Goal: Information Seeking & Learning: Learn about a topic

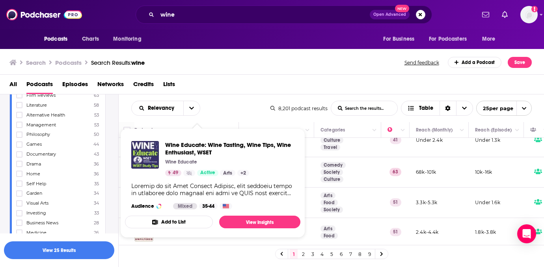
scroll to position [623, 71]
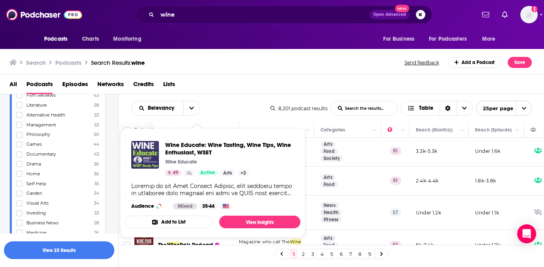
click at [253, 86] on div "All Podcasts Episodes Networks Credits Lists" at bounding box center [273, 86] width 529 height 16
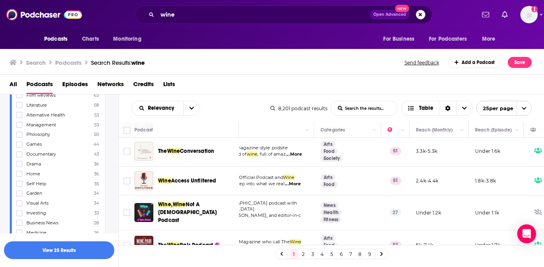
click at [325, 252] on link "4" at bounding box center [322, 253] width 8 height 9
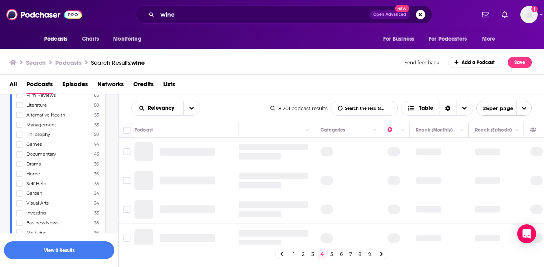
scroll to position [0, 71]
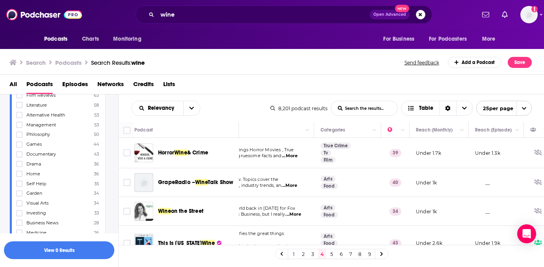
click at [291, 254] on link "1" at bounding box center [294, 253] width 8 height 9
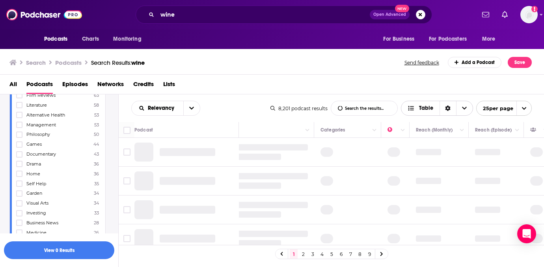
click at [426, 109] on span "Table" at bounding box center [426, 108] width 14 height 6
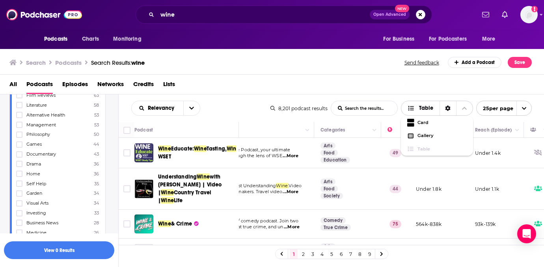
click at [451, 107] on div "Sort Direction" at bounding box center [448, 108] width 17 height 14
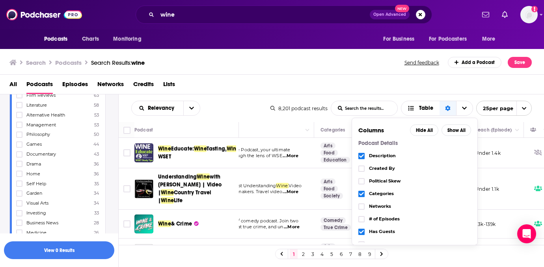
click at [304, 65] on div "Search Podcasts Search Results: wine Send feedback Add a Podcast Save" at bounding box center [270, 62] width 523 height 11
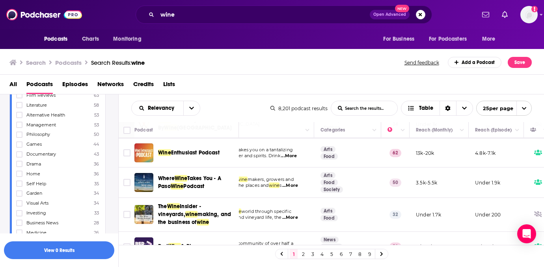
scroll to position [663, 71]
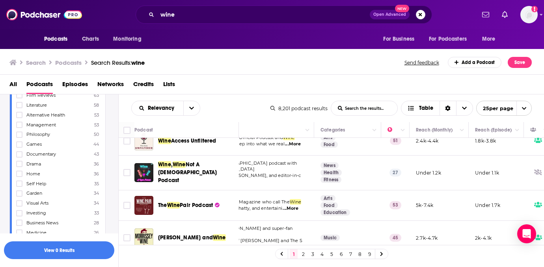
click at [519, 105] on span "open menu" at bounding box center [524, 108] width 15 height 14
click at [415, 105] on span "Choose View" at bounding box center [413, 108] width 10 height 6
click at [418, 133] on span "Gallery" at bounding box center [442, 135] width 49 height 4
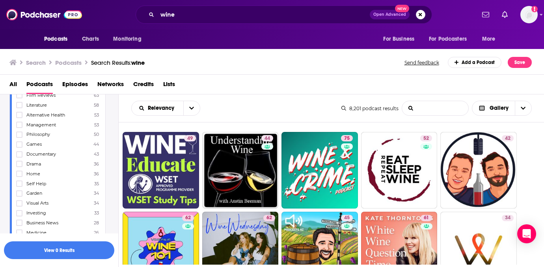
click at [424, 110] on input "List Search Input" at bounding box center [435, 108] width 66 height 14
click at [392, 86] on div "All Podcasts Episodes Networks Credits Lists" at bounding box center [273, 86] width 529 height 16
click at [487, 105] on span "Gallery" at bounding box center [493, 108] width 43 height 13
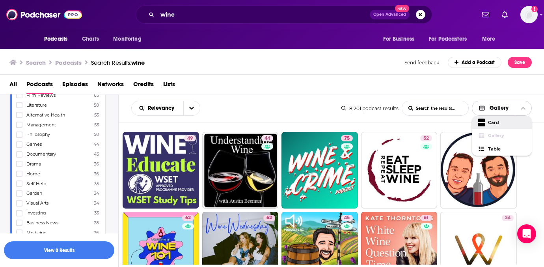
click at [489, 120] on span "Card" at bounding box center [506, 122] width 37 height 4
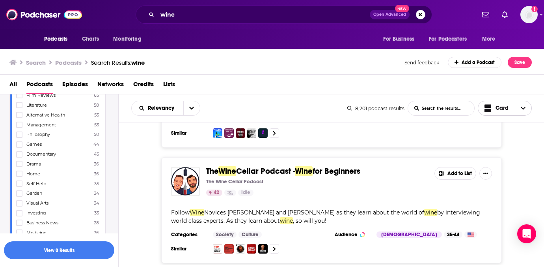
scroll to position [490, 0]
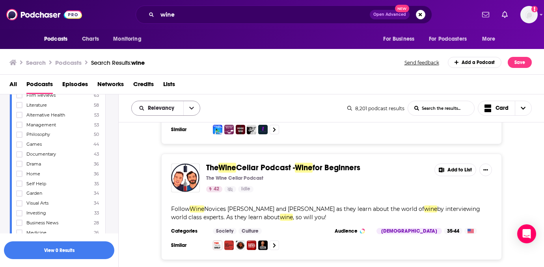
click at [159, 106] on span "Relevancy" at bounding box center [162, 108] width 29 height 6
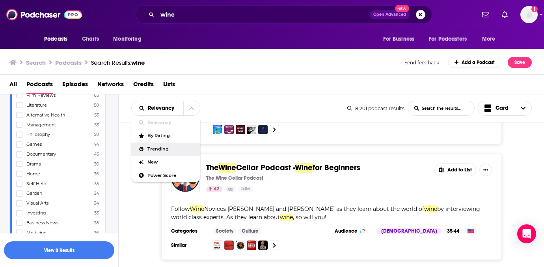
click at [164, 147] on span "Trending" at bounding box center [170, 149] width 47 height 4
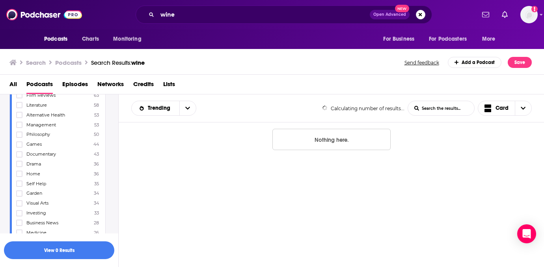
scroll to position [0, 0]
click at [159, 111] on span "Trending" at bounding box center [160, 108] width 25 height 6
click at [165, 174] on span "Power Score" at bounding box center [168, 175] width 43 height 4
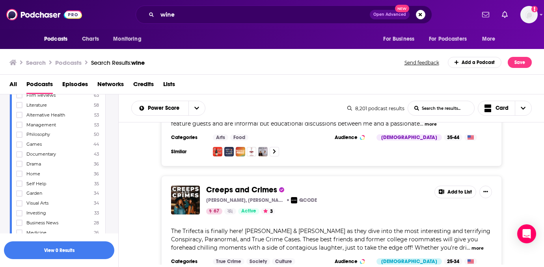
scroll to position [1815, 0]
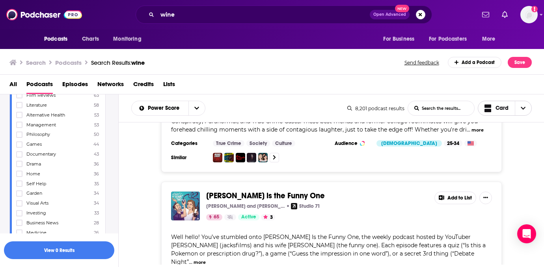
click at [513, 109] on span "Card" at bounding box center [496, 108] width 37 height 18
click at [502, 147] on span "Table" at bounding box center [510, 149] width 32 height 4
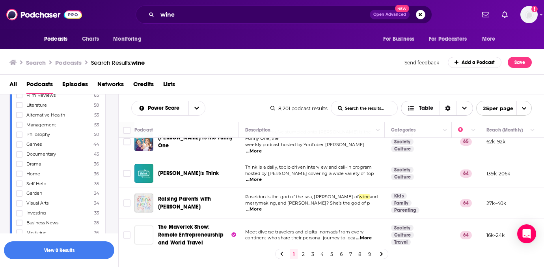
scroll to position [439, 0]
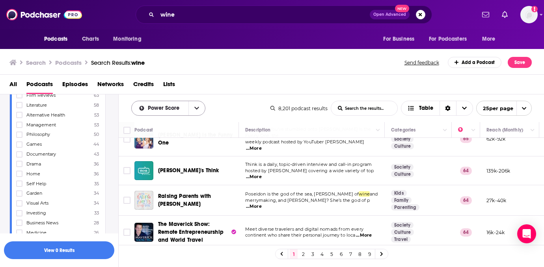
click at [163, 108] on span "Power Score" at bounding box center [165, 108] width 34 height 6
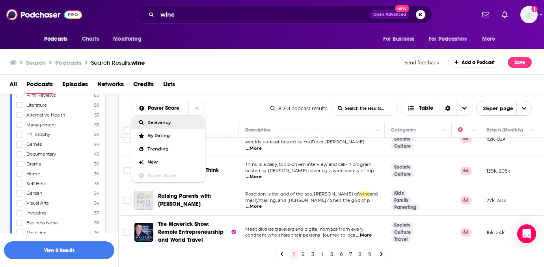
click at [168, 120] on span "Relevancy" at bounding box center [173, 122] width 52 height 4
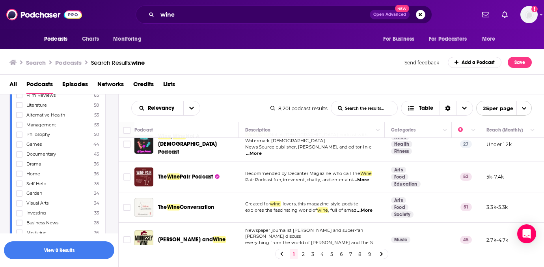
scroll to position [663, 0]
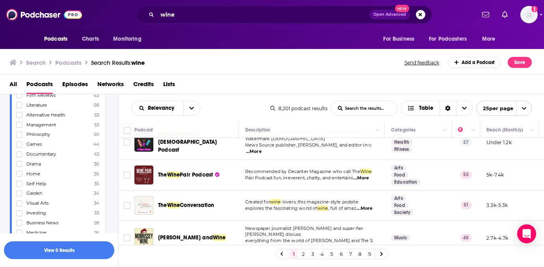
click at [302, 254] on link "2" at bounding box center [303, 253] width 8 height 9
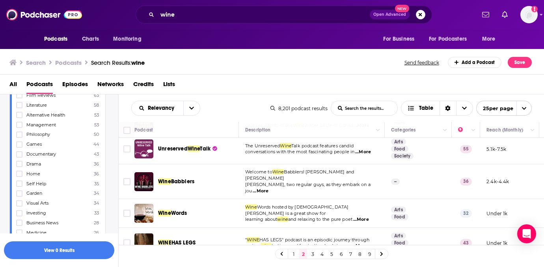
scroll to position [646, 0]
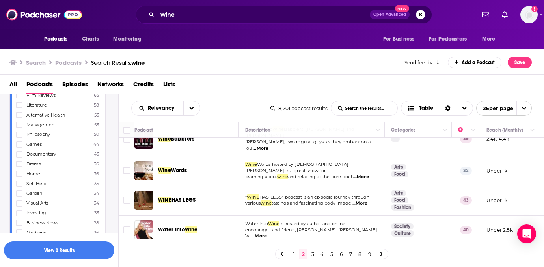
click at [314, 254] on link "3" at bounding box center [313, 253] width 8 height 9
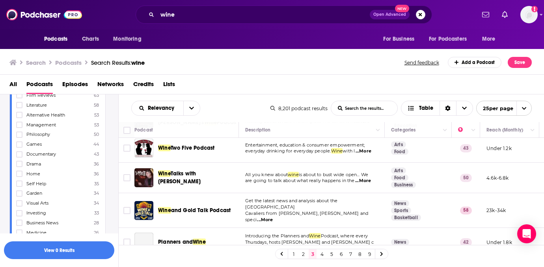
scroll to position [129, 0]
click at [528, 132] on button "Column Actions" at bounding box center [532, 129] width 9 height 9
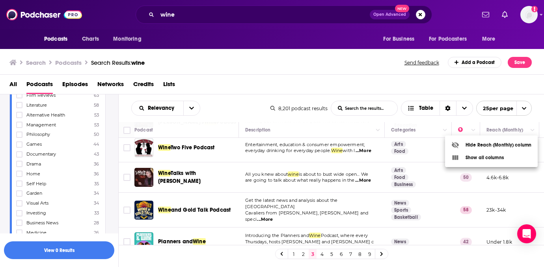
click at [320, 255] on div at bounding box center [272, 133] width 544 height 267
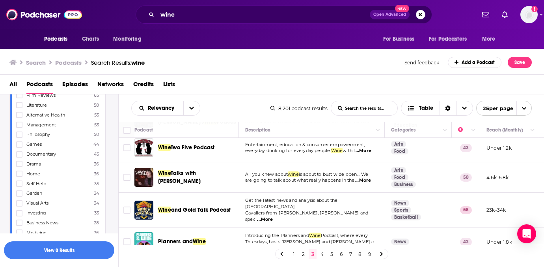
click at [323, 253] on link "4" at bounding box center [322, 253] width 8 height 9
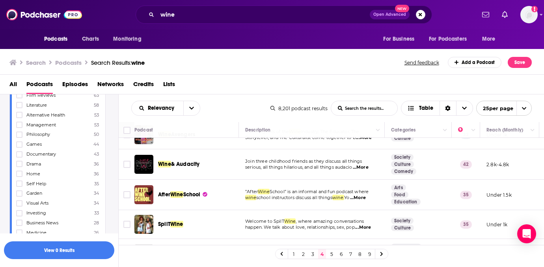
scroll to position [83, 0]
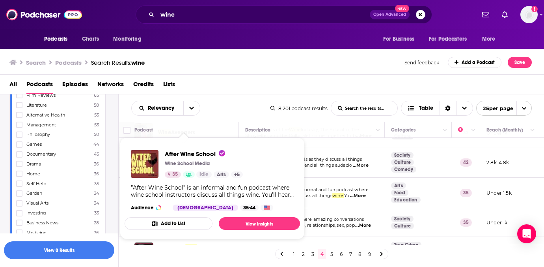
click at [166, 188] on div "”After Wine School” is an informal and fun podcast where wine school instructor…" at bounding box center [212, 191] width 163 height 14
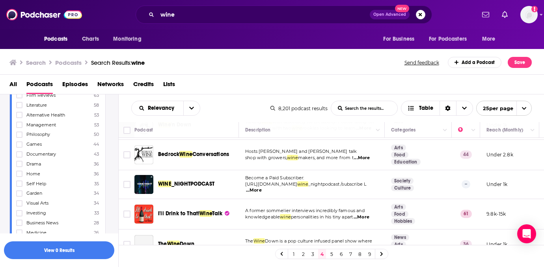
scroll to position [646, 0]
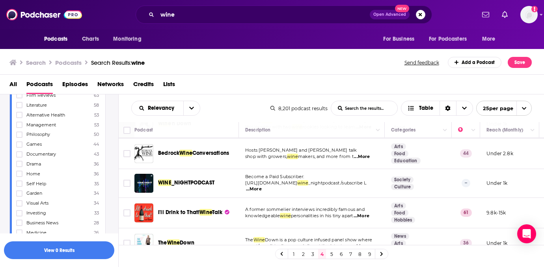
click at [331, 252] on link "5" at bounding box center [332, 253] width 8 height 9
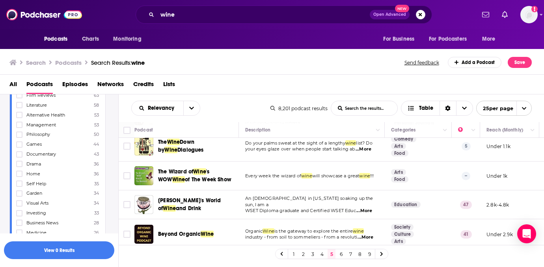
scroll to position [635, 0]
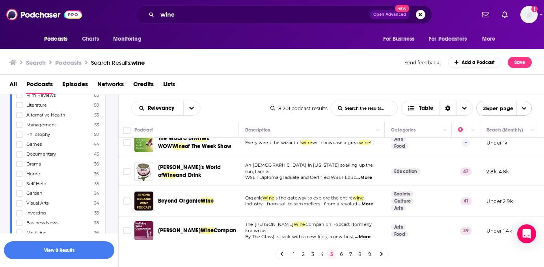
click at [342, 254] on link "6" at bounding box center [341, 253] width 8 height 9
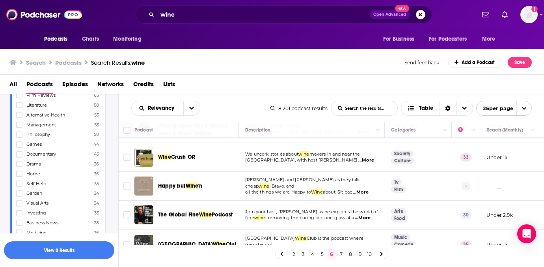
scroll to position [632, 0]
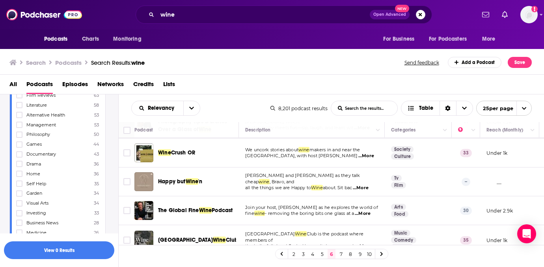
click at [340, 254] on link "7" at bounding box center [341, 253] width 8 height 9
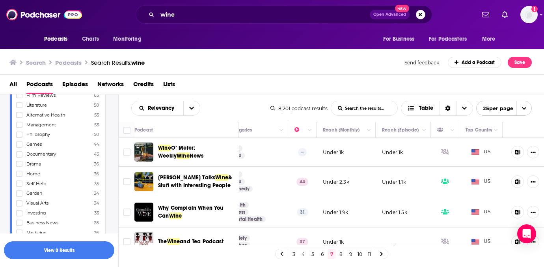
scroll to position [0, 167]
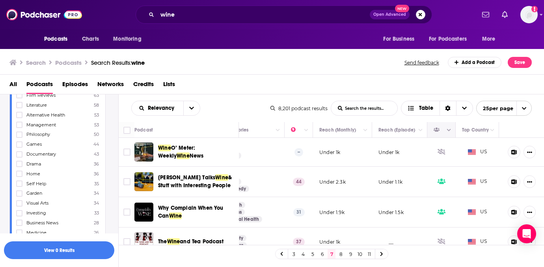
click at [449, 131] on icon "Column Actions" at bounding box center [449, 130] width 4 height 2
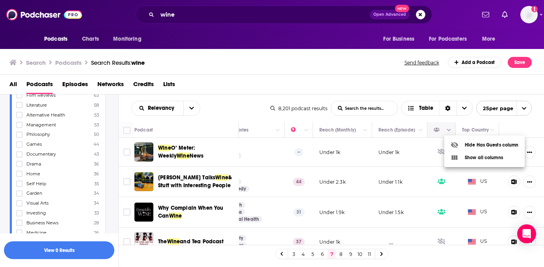
click at [449, 131] on div at bounding box center [272, 133] width 544 height 267
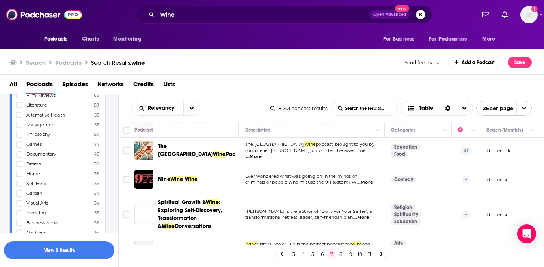
scroll to position [638, 0]
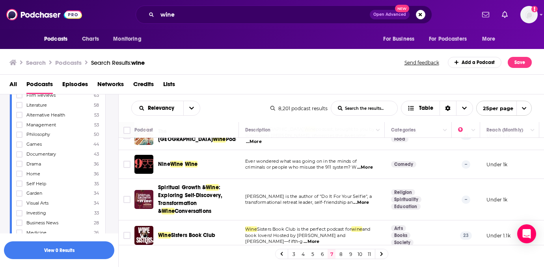
click at [340, 254] on link "8" at bounding box center [341, 253] width 8 height 9
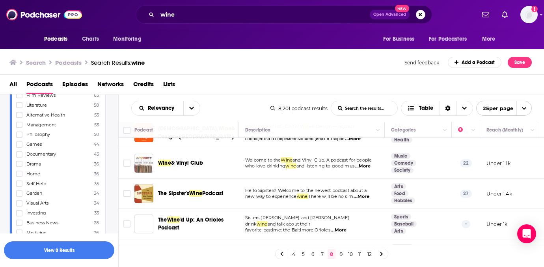
scroll to position [640, 0]
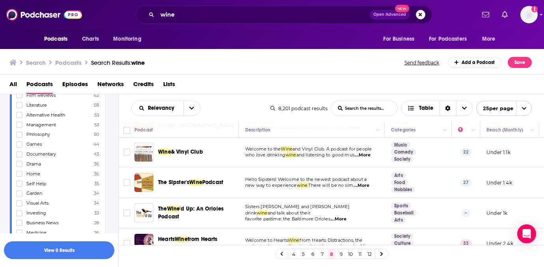
click at [342, 255] on link "9" at bounding box center [341, 253] width 8 height 9
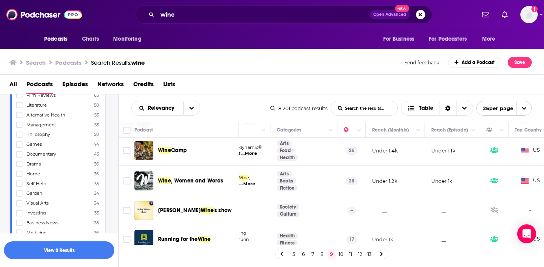
scroll to position [630, 114]
